Goal: Information Seeking & Learning: Check status

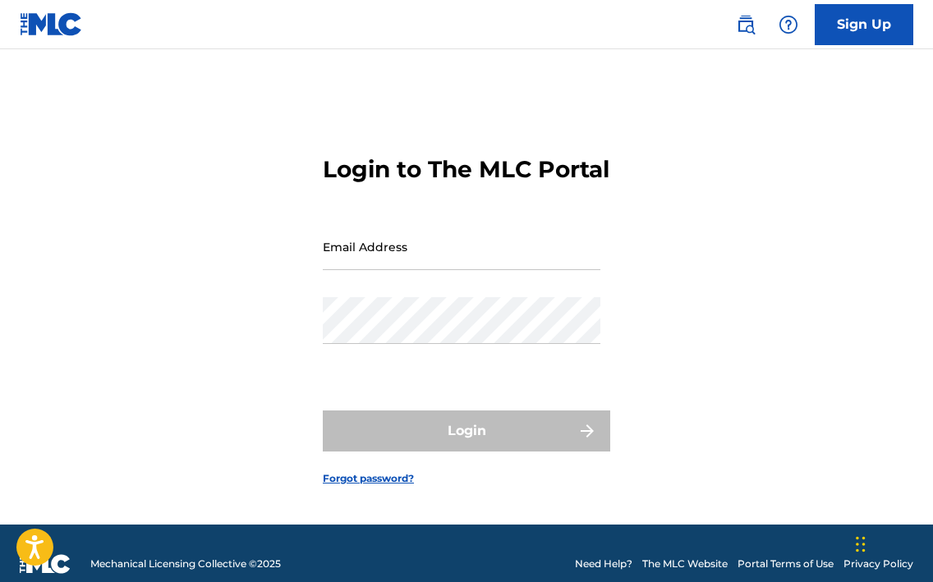
click at [342, 270] on input "Email Address" at bounding box center [462, 246] width 278 height 47
click at [410, 265] on input "Email Address" at bounding box center [462, 246] width 278 height 47
type input "[EMAIL_ADDRESS][DOMAIN_NAME]"
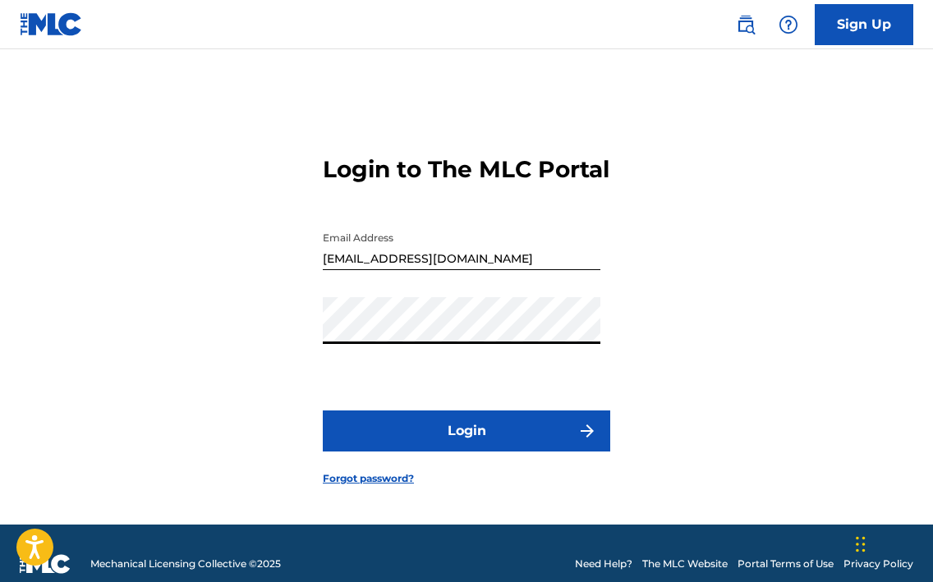
click at [390, 451] on button "Login" at bounding box center [466, 431] width 287 height 41
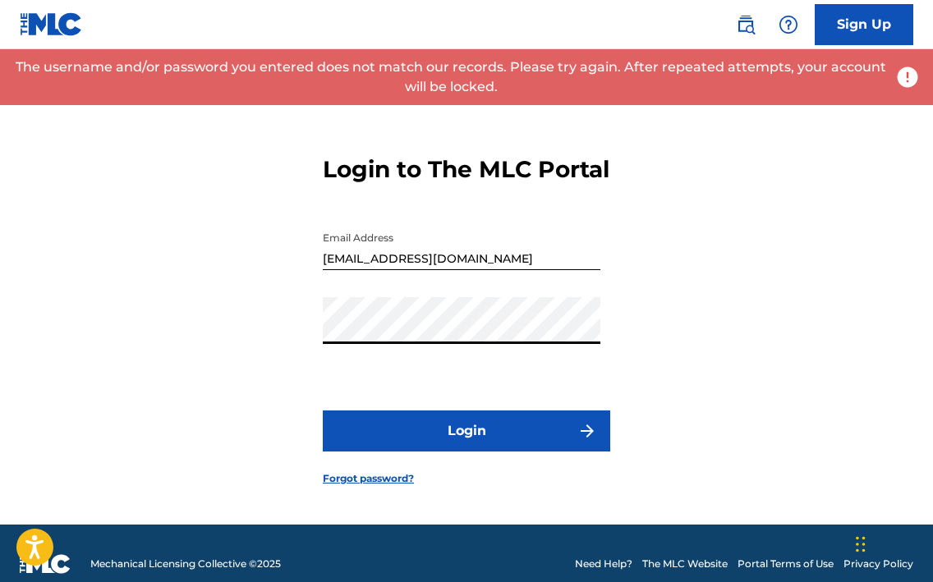
click at [262, 341] on div "Login to The MLC Portal Email Address [EMAIL_ADDRESS][DOMAIN_NAME] Password Log…" at bounding box center [466, 307] width 933 height 435
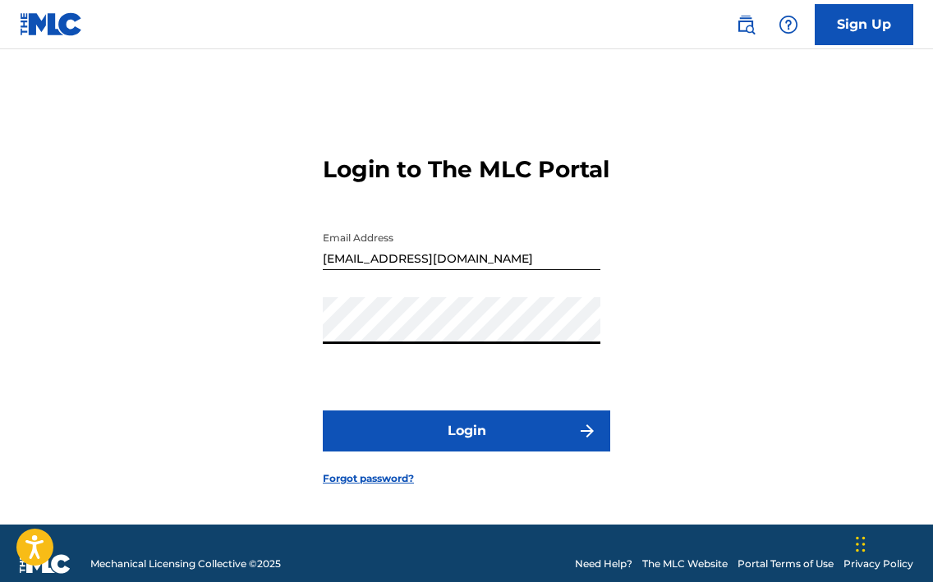
click at [323, 411] on button "Login" at bounding box center [466, 431] width 287 height 41
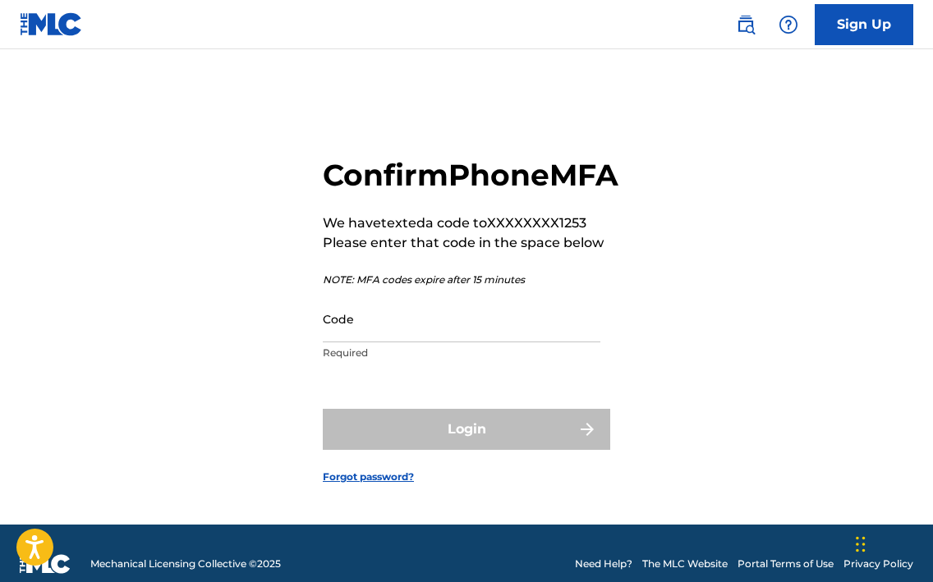
click at [488, 280] on div "Confirm Phone MFA We have texted a code to XXXXXXXX1253 Please enter that code …" at bounding box center [471, 263] width 296 height 213
click at [381, 342] on input "Code" at bounding box center [462, 319] width 278 height 47
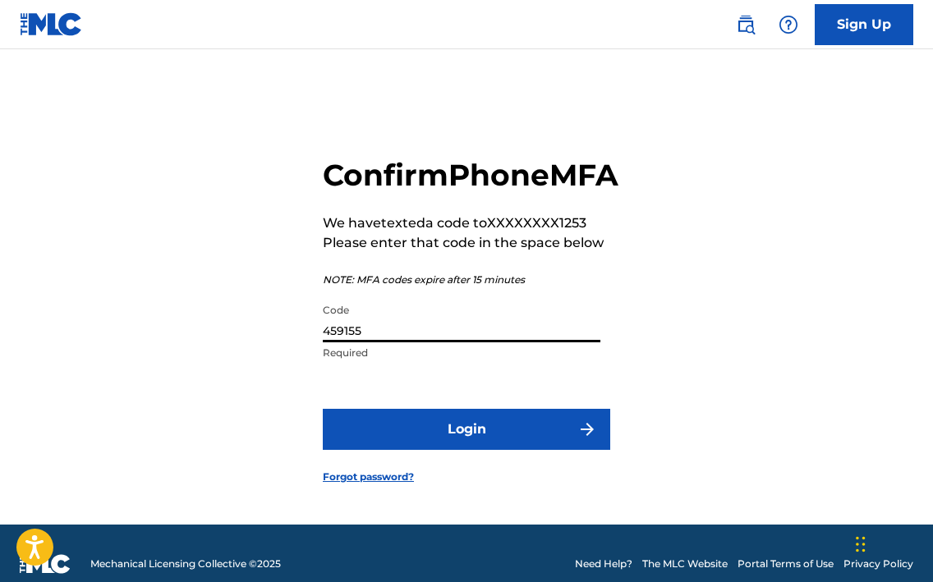
type input "459155"
click at [434, 444] on button "Login" at bounding box center [466, 429] width 287 height 41
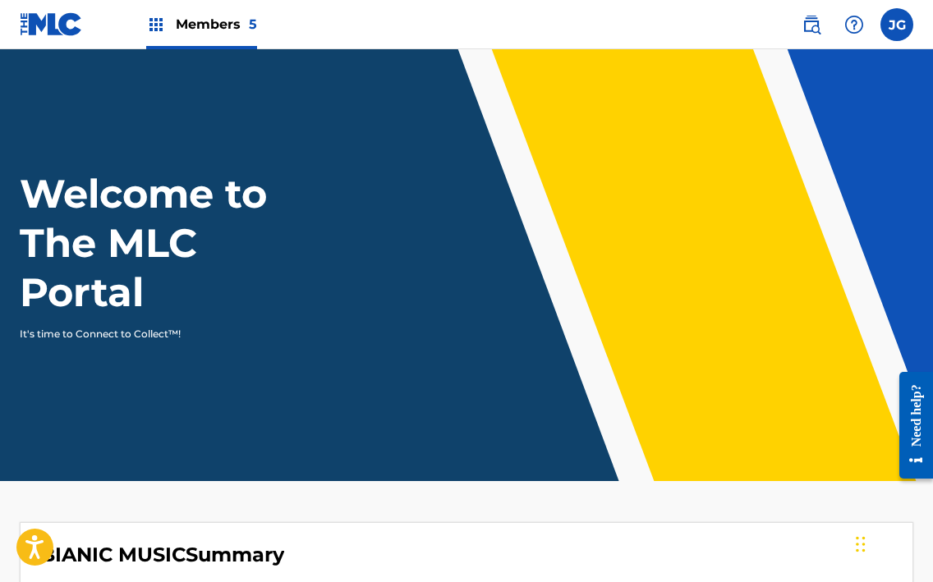
click at [188, 32] on span "Members 5" at bounding box center [216, 24] width 81 height 19
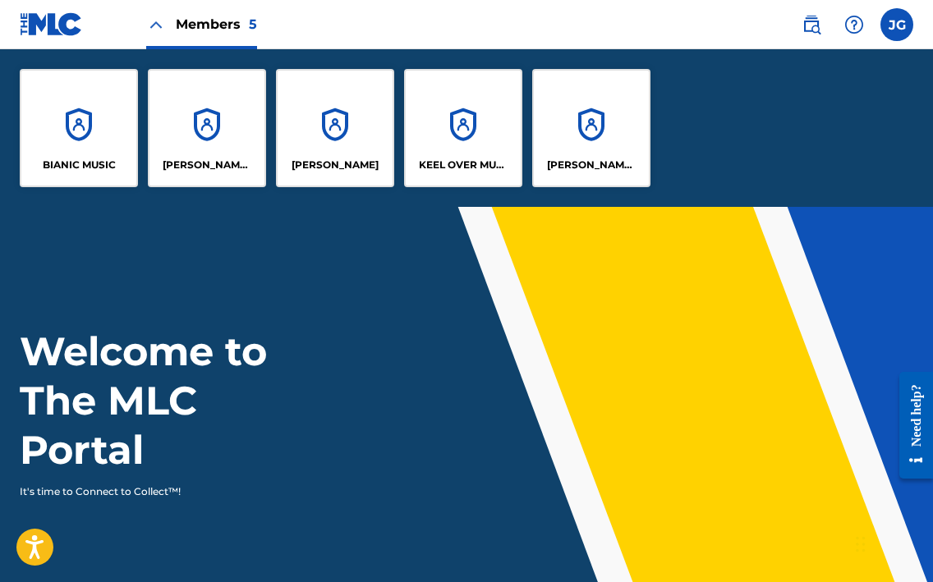
click at [577, 121] on div "[PERSON_NAME] SOUNDWORKS" at bounding box center [591, 128] width 118 height 118
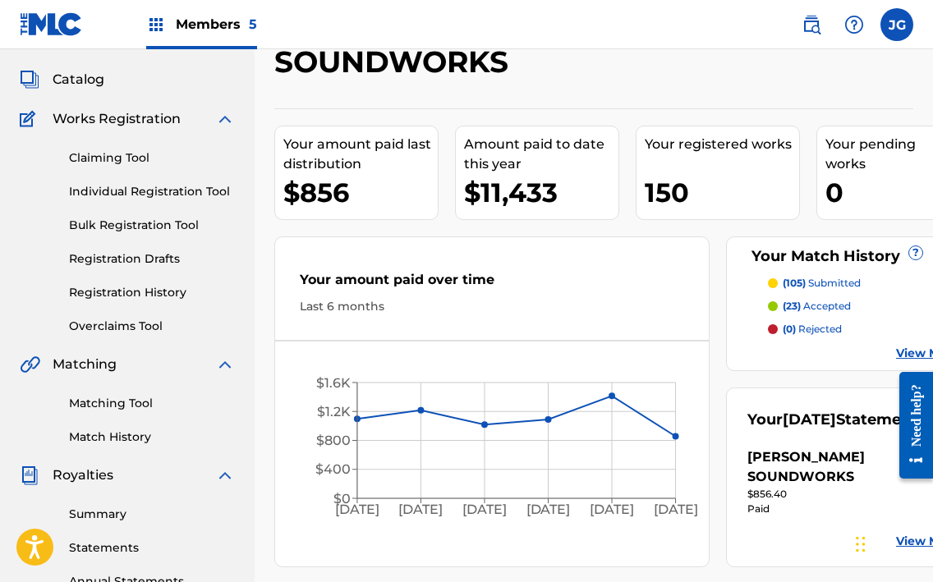
scroll to position [94, 0]
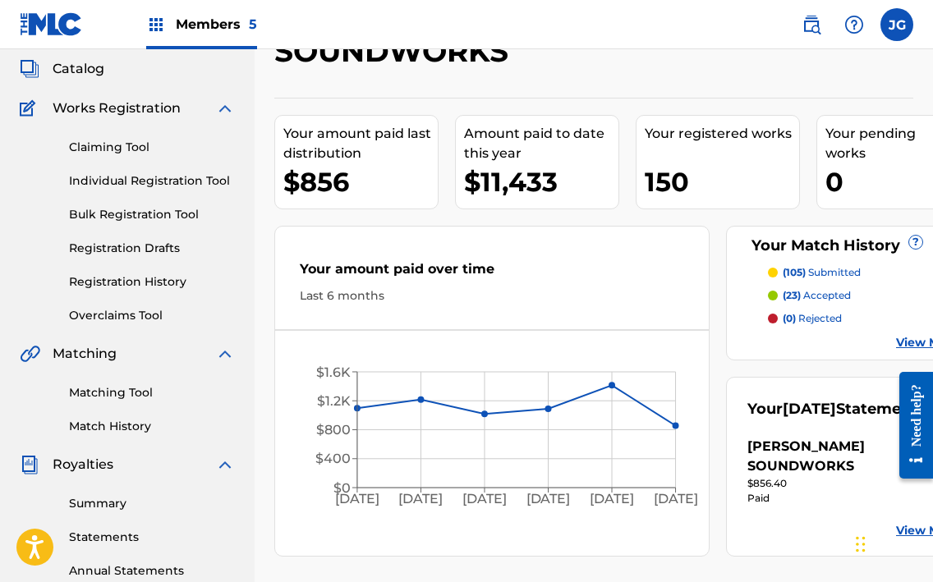
click at [812, 455] on div "[PERSON_NAME] SOUNDWORKS" at bounding box center [827, 456] width 160 height 39
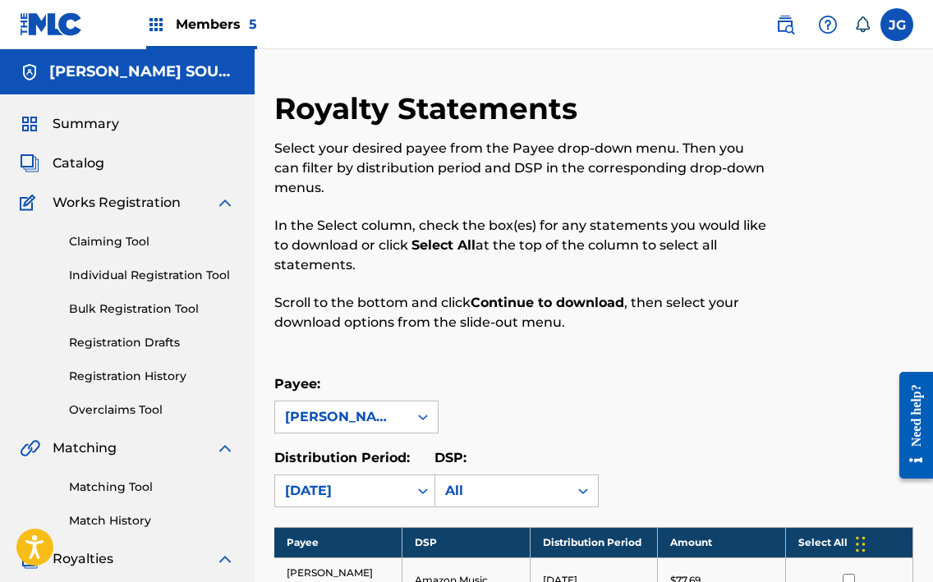
click at [83, 155] on span "Catalog" at bounding box center [79, 164] width 52 height 20
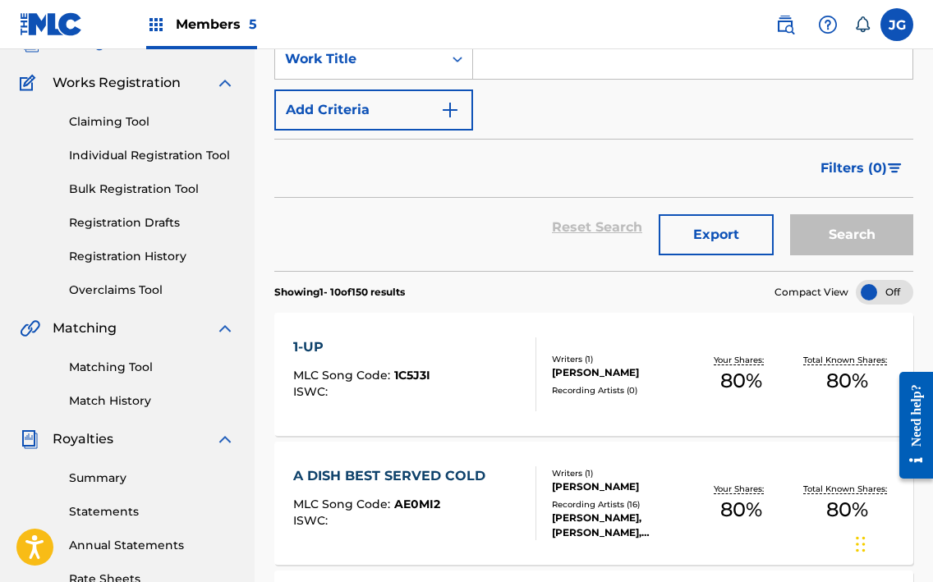
scroll to position [129, 0]
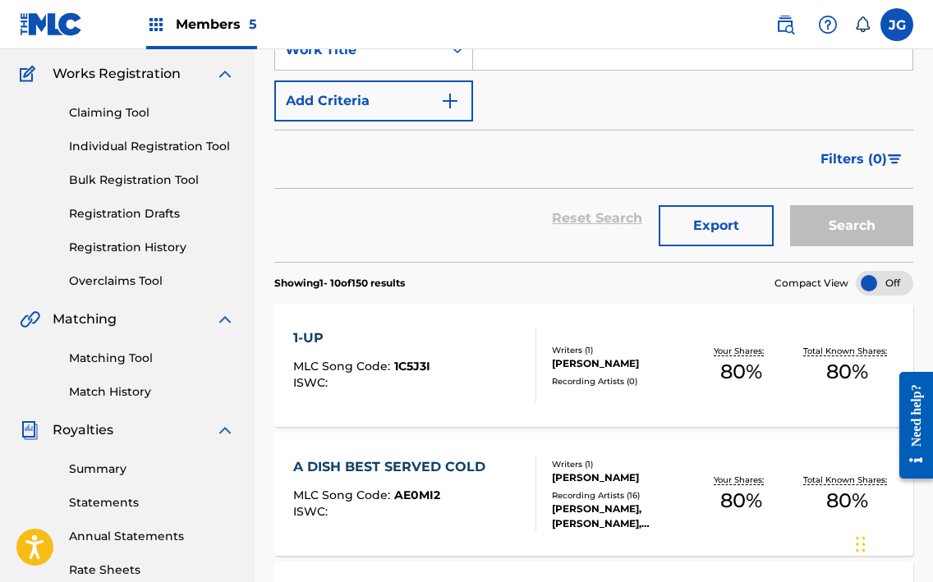
click at [405, 358] on div "1-UP MLC Song Code : 1C5J3I ISWC :" at bounding box center [361, 366] width 137 height 74
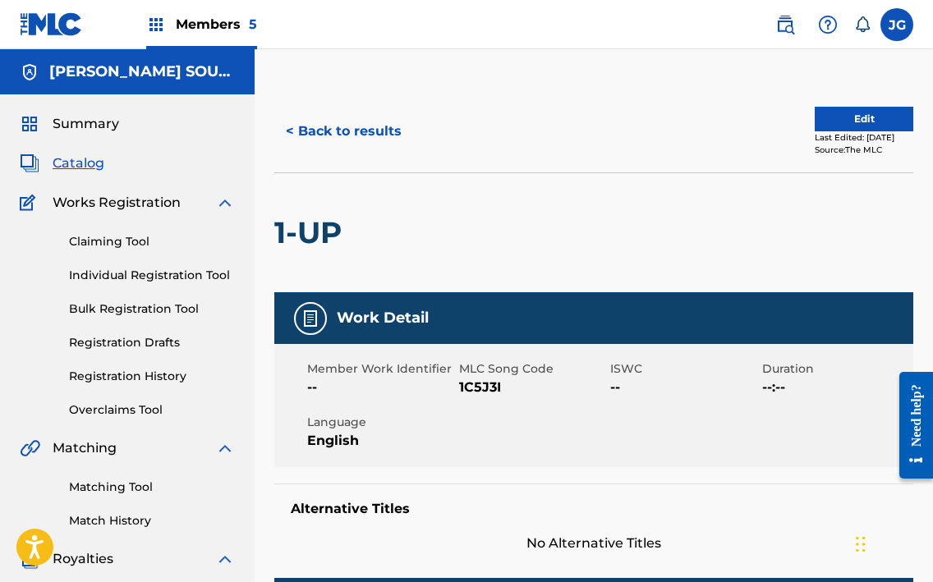
click at [238, 21] on span "Members 5" at bounding box center [216, 24] width 81 height 19
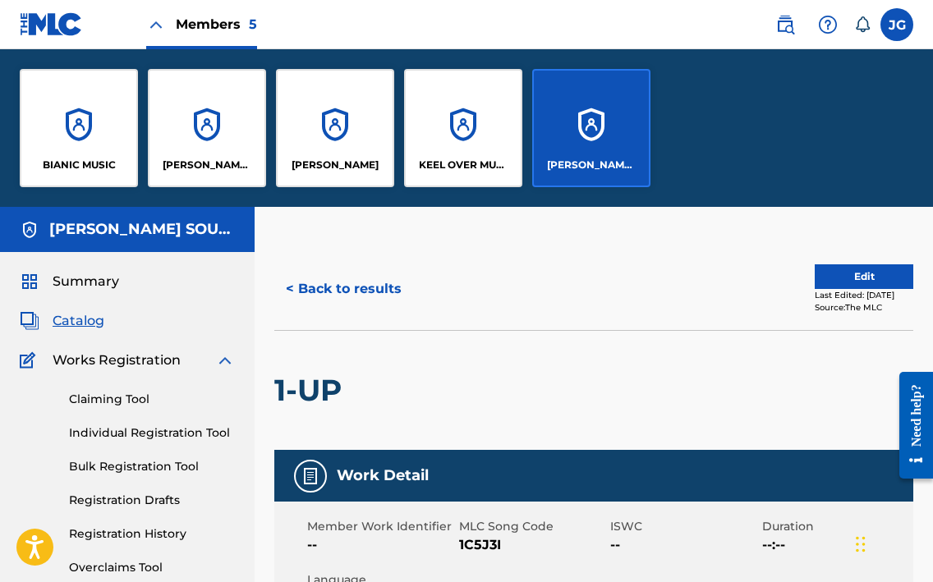
click at [198, 120] on div "[PERSON_NAME] MUSIC" at bounding box center [207, 128] width 118 height 118
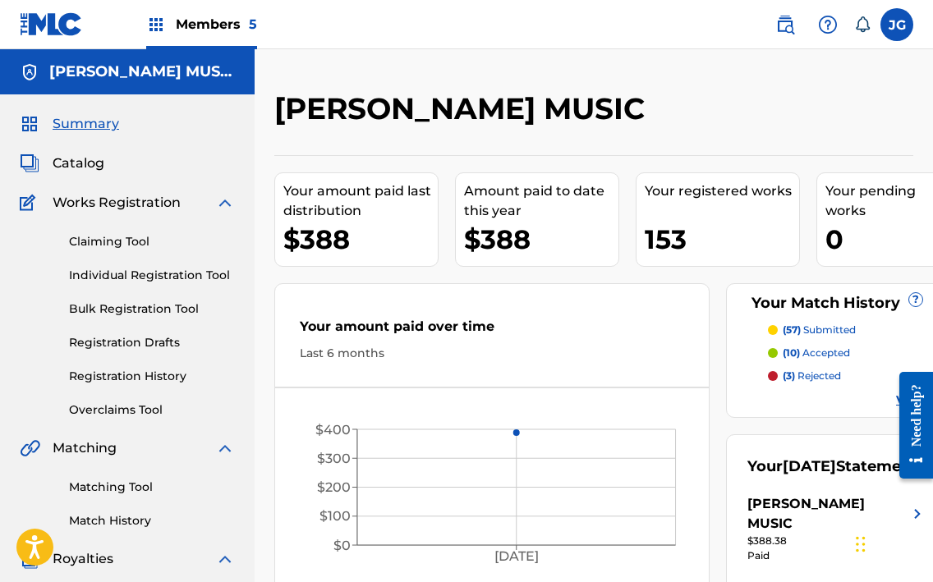
click at [228, 37] on div "Members 5" at bounding box center [201, 24] width 111 height 48
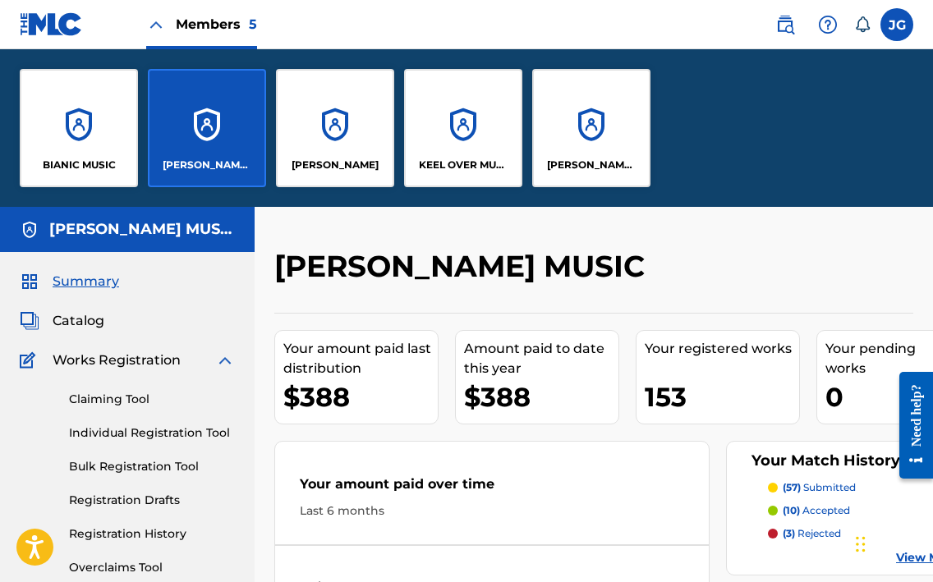
click at [117, 103] on div "BIANIC MUSIC" at bounding box center [79, 128] width 118 height 118
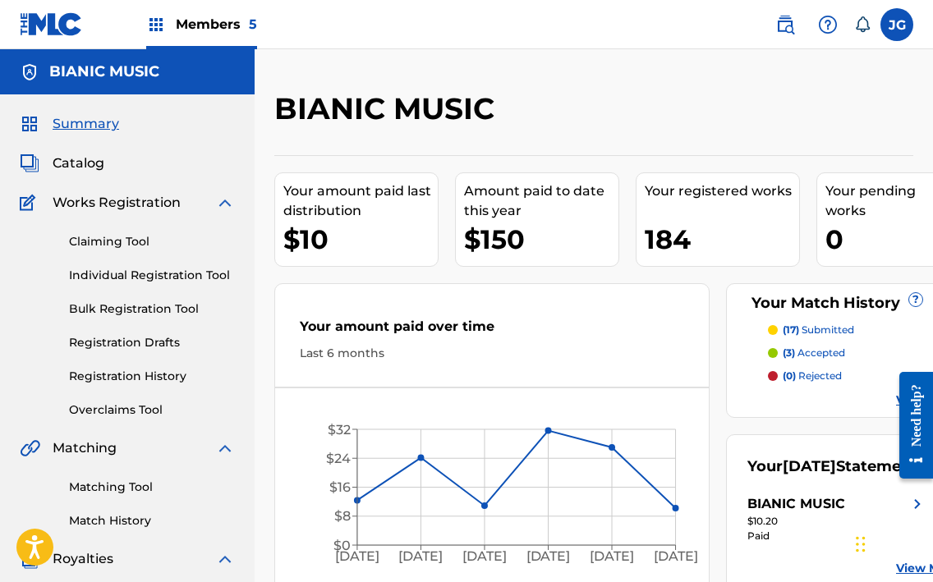
click at [191, 21] on span "Members 5" at bounding box center [216, 24] width 81 height 19
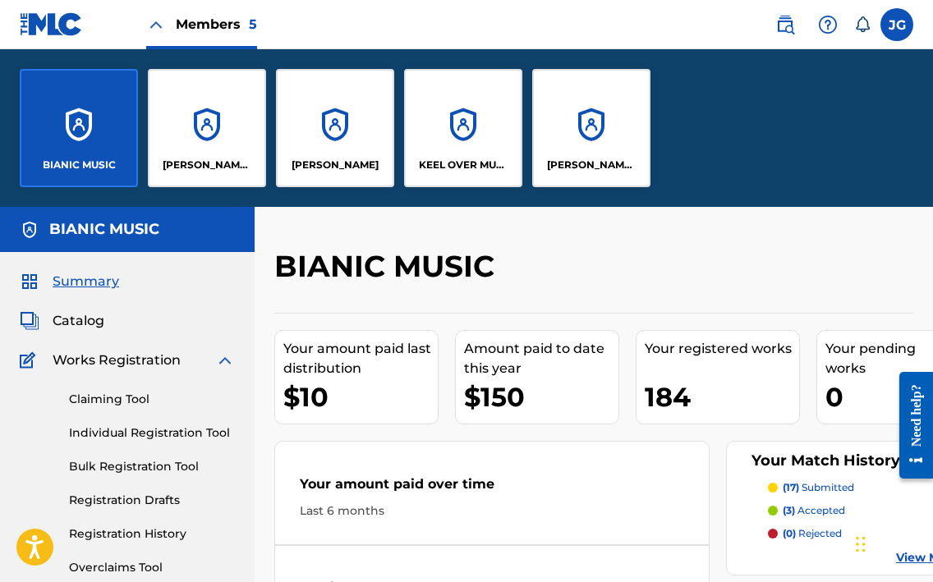
click at [593, 114] on div "[PERSON_NAME] SOUNDWORKS" at bounding box center [591, 128] width 118 height 118
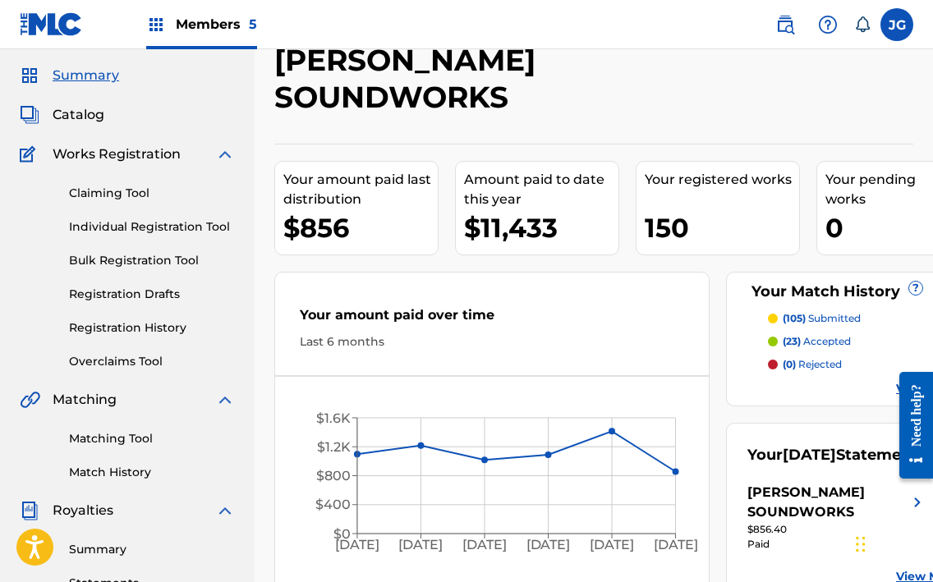
scroll to position [75, 0]
